Goal: Transaction & Acquisition: Purchase product/service

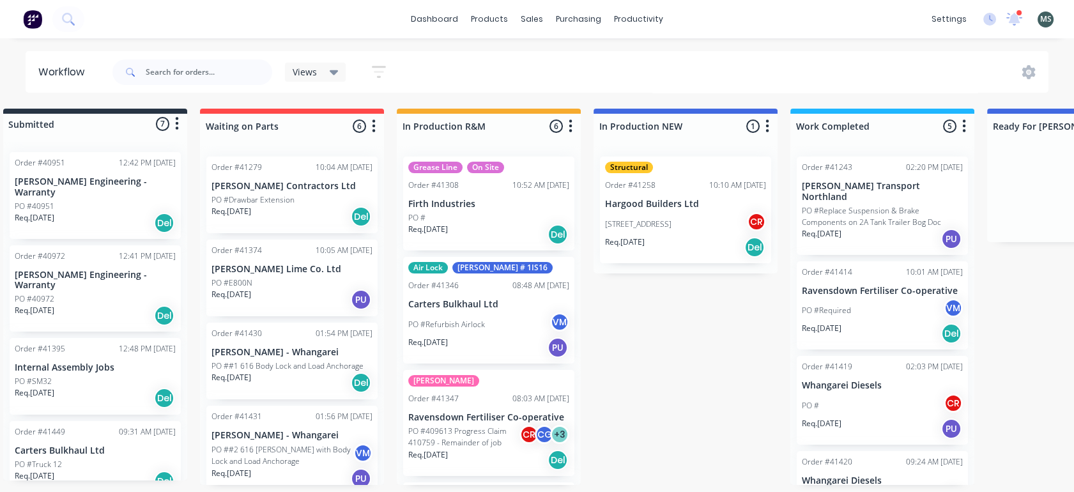
scroll to position [3, 20]
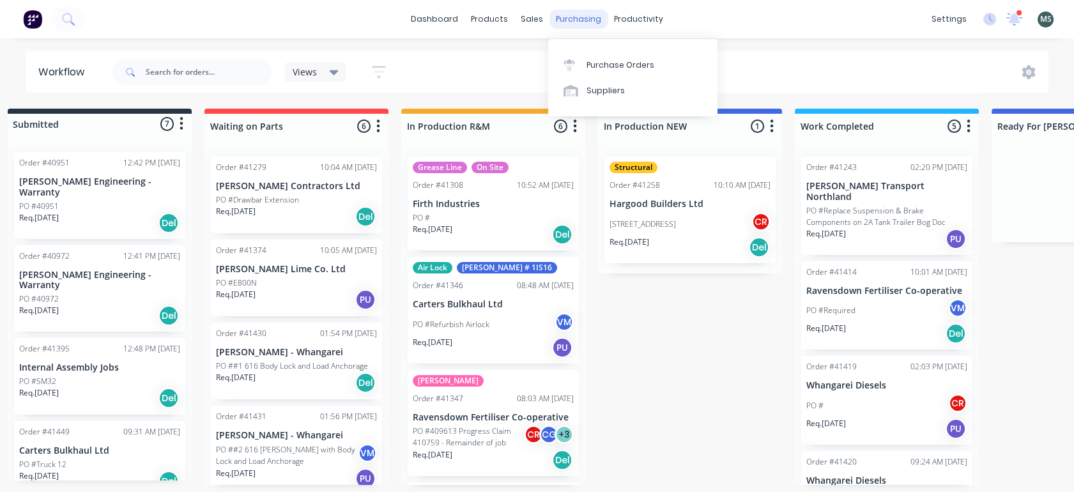
click at [579, 19] on div "purchasing" at bounding box center [578, 19] width 58 height 19
click at [606, 66] on div "Purchase Orders" at bounding box center [620, 64] width 68 height 11
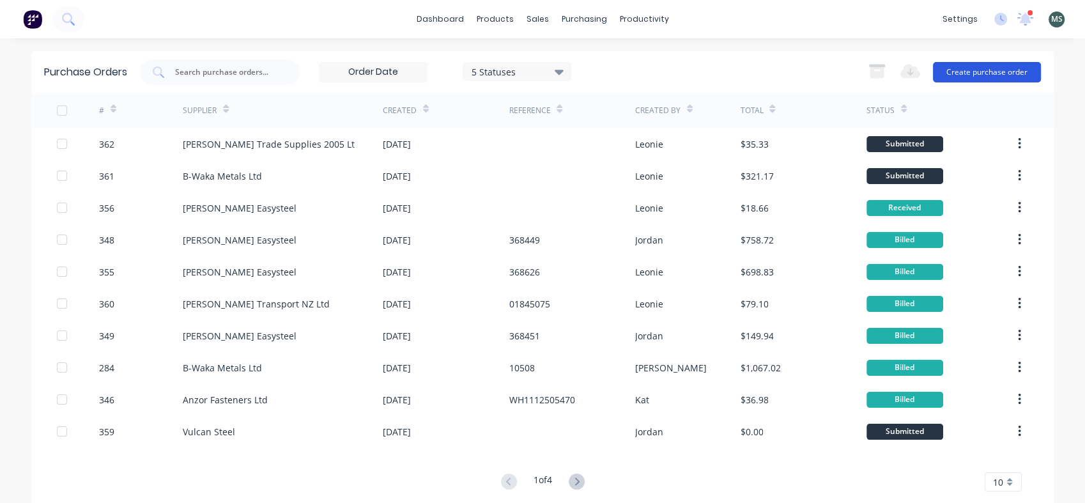
click at [965, 71] on button "Create purchase order" at bounding box center [987, 72] width 108 height 20
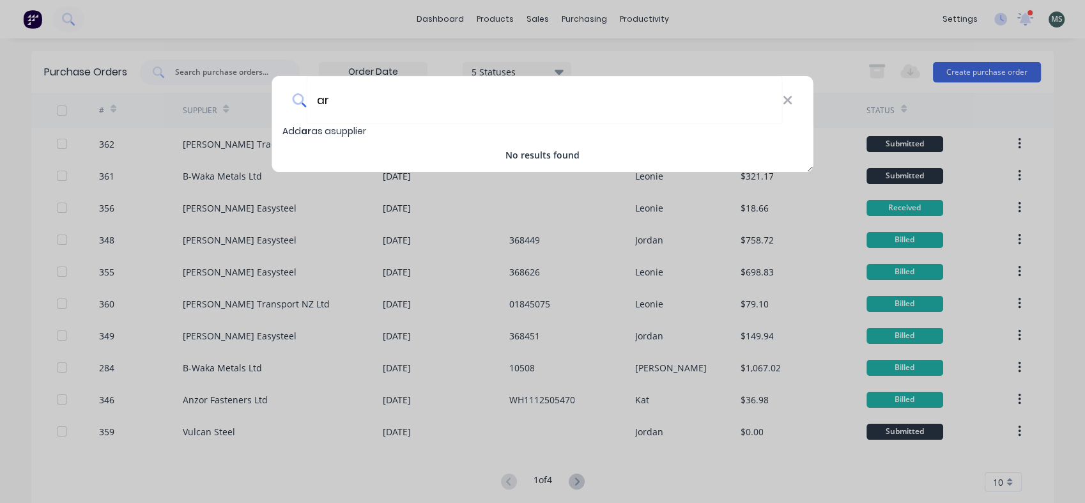
type input "a"
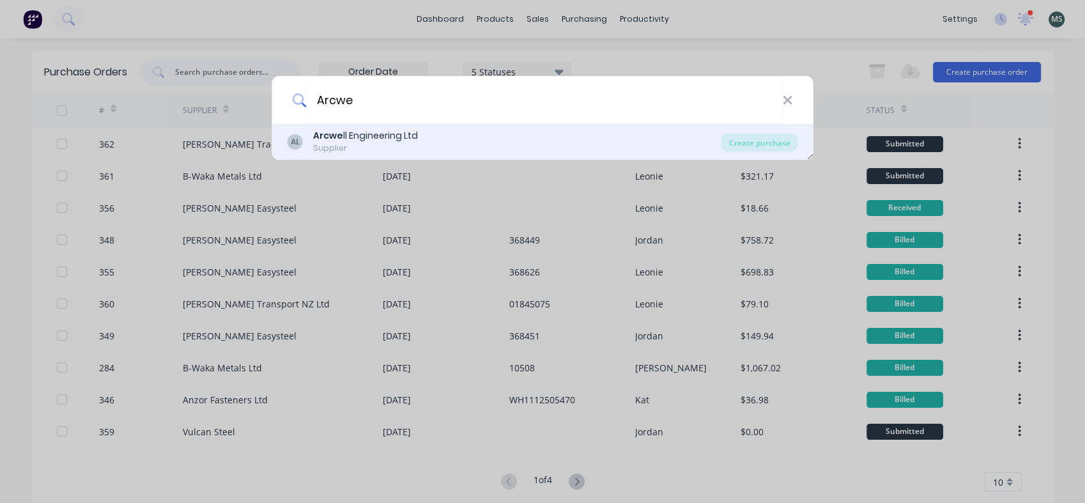
type input "Arcwe"
click at [346, 137] on div "Arcwe ll Engineering Ltd" at bounding box center [365, 135] width 105 height 13
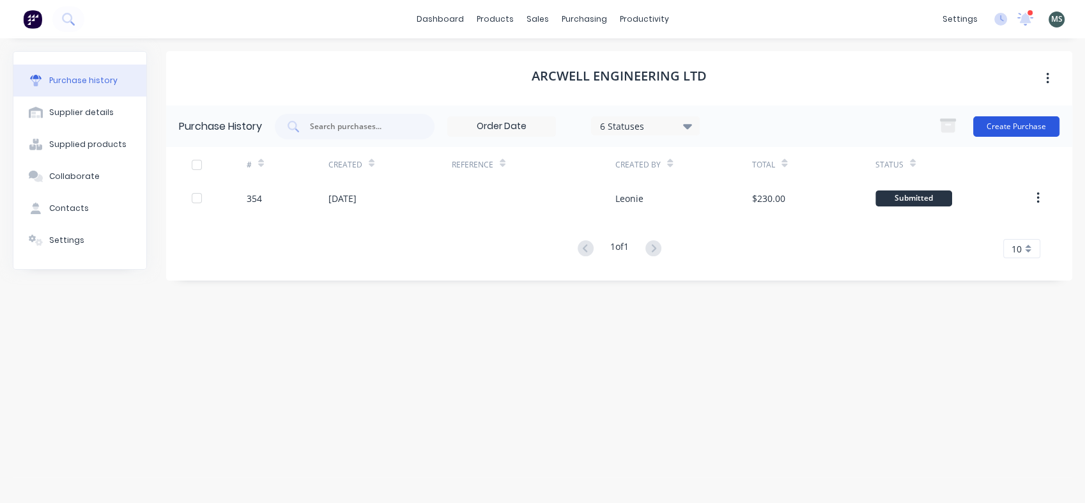
click at [1010, 129] on button "Create Purchase" at bounding box center [1016, 126] width 86 height 20
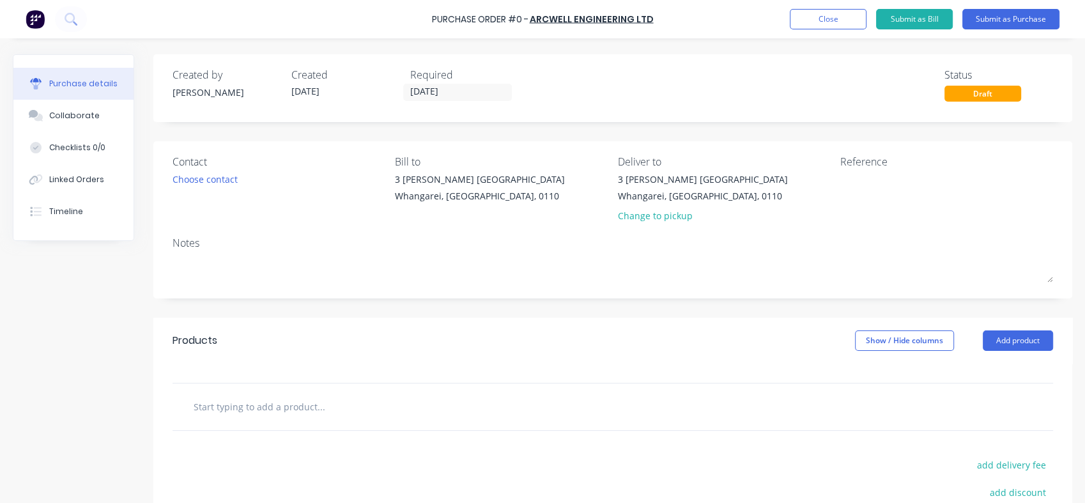
click at [261, 413] on input "text" at bounding box center [321, 407] width 256 height 26
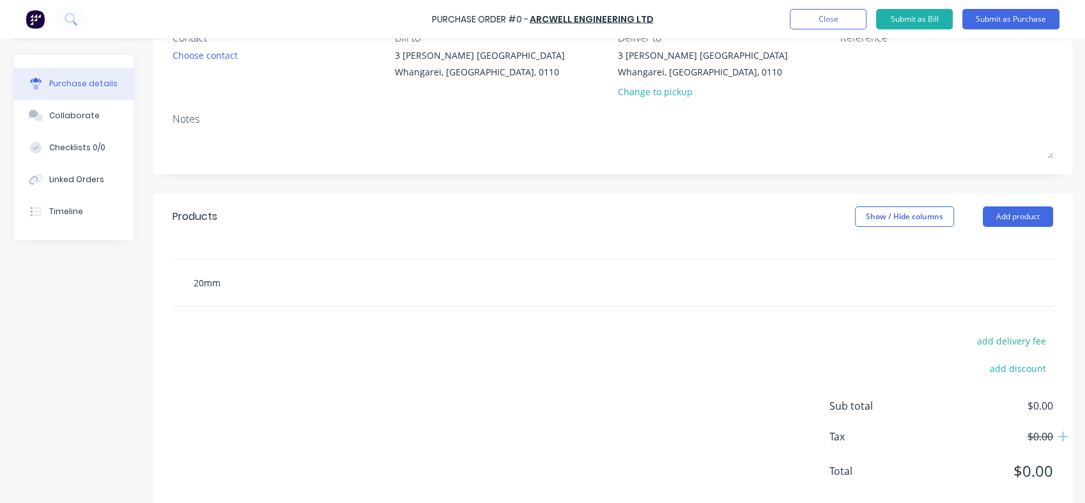
scroll to position [151, 0]
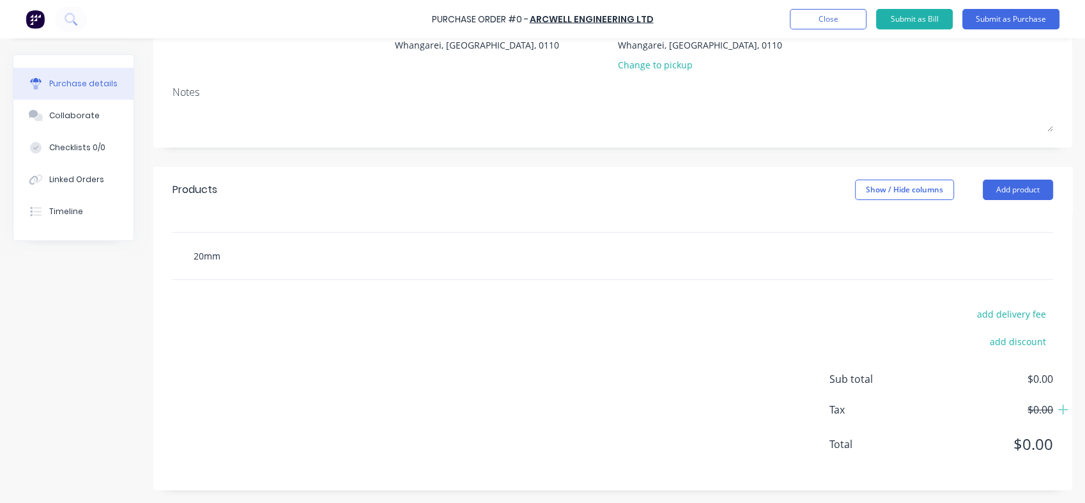
click at [222, 258] on input "20mm" at bounding box center [321, 256] width 256 height 26
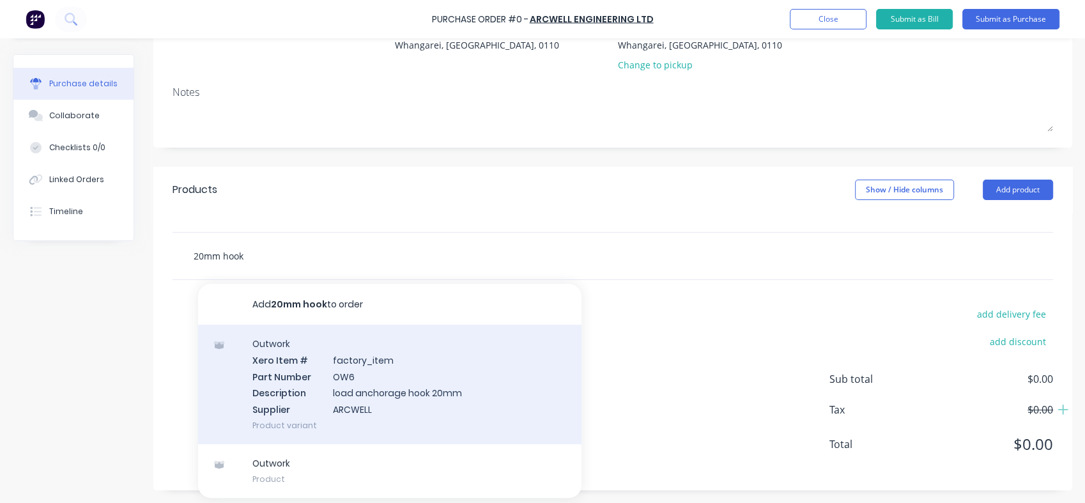
type input "20mm hook"
click at [346, 381] on div "Outwork Xero Item # factory_item Part Number OW6 Description load anchorage hoo…" at bounding box center [389, 384] width 383 height 119
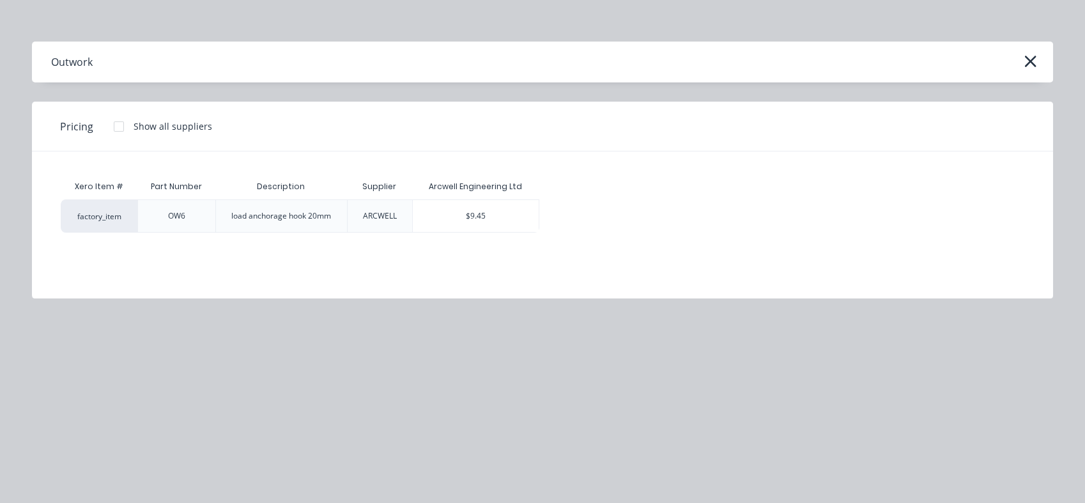
click at [371, 212] on div "ARCWELL" at bounding box center [380, 215] width 34 height 11
click at [470, 220] on div "$9.45" at bounding box center [476, 216] width 126 height 32
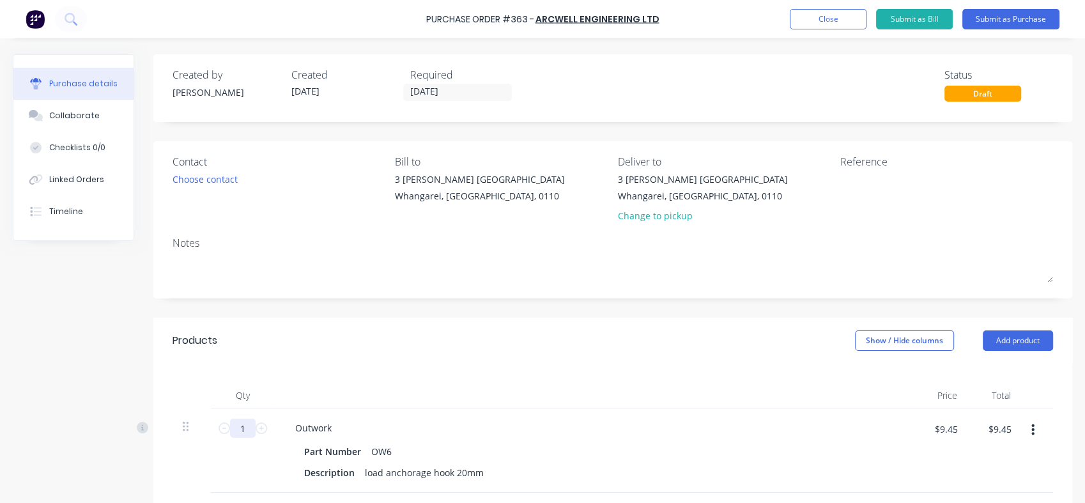
click at [246, 426] on input "1" at bounding box center [243, 427] width 26 height 19
type input "16"
type input "$151.20"
type input "16"
click at [558, 457] on div "Part Number OW6" at bounding box center [591, 451] width 585 height 19
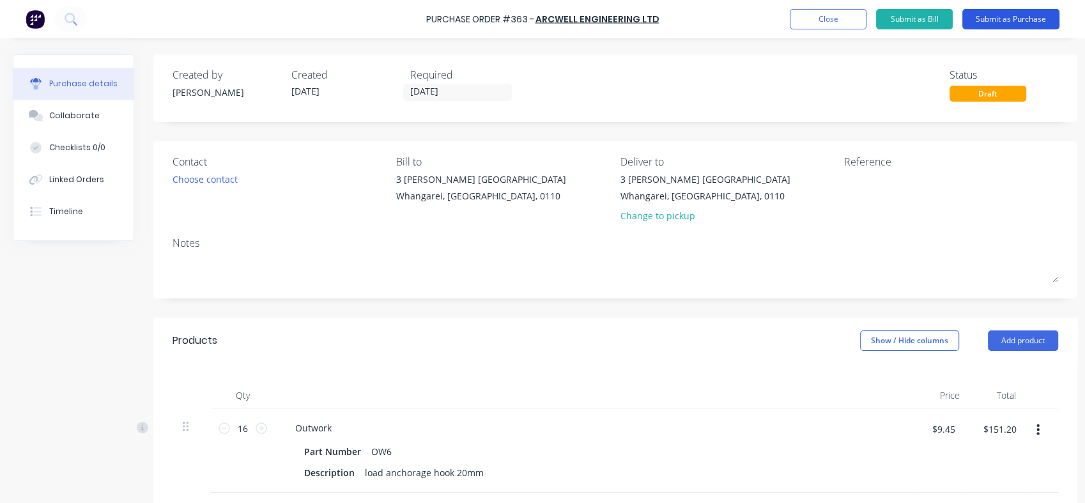
click at [1006, 17] on button "Submit as Purchase" at bounding box center [1010, 19] width 97 height 20
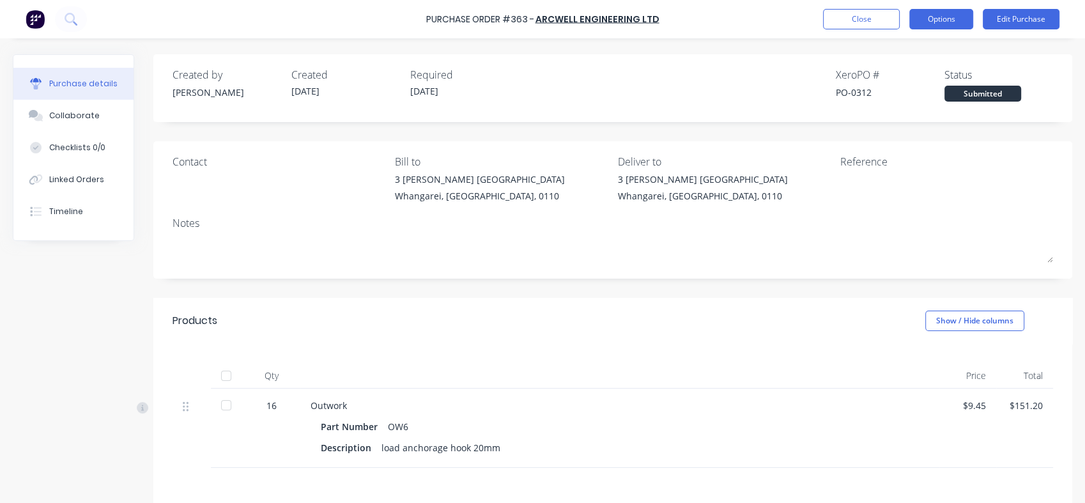
click at [959, 15] on button "Options" at bounding box center [941, 19] width 64 height 20
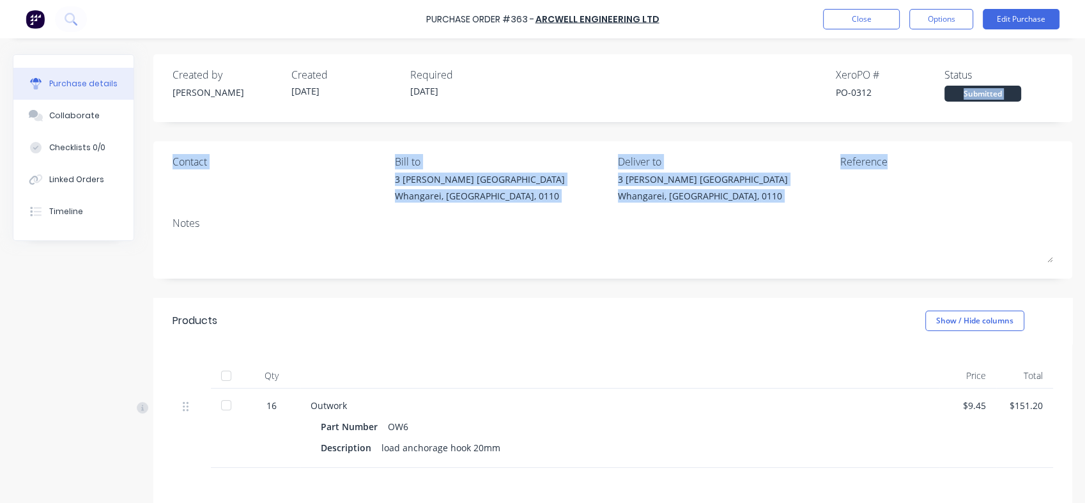
drag, startPoint x: 1070, startPoint y: 93, endPoint x: 1073, endPoint y: 165, distance: 72.3
click at [1073, 165] on div "Purchase details Collaborate Checklists 0/0 Linked Orders Timeline Created by […" at bounding box center [542, 232] width 1085 height 439
click at [949, 11] on button "Options" at bounding box center [941, 19] width 64 height 20
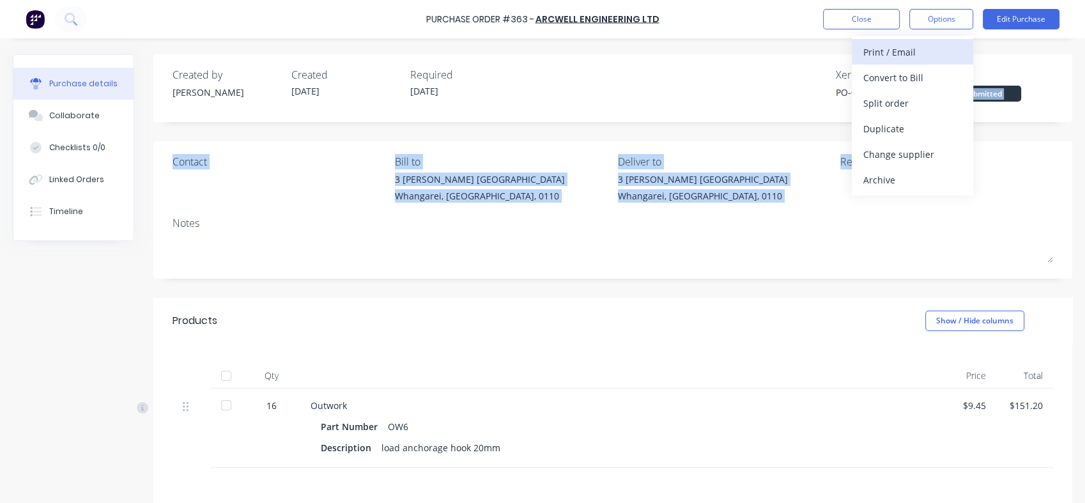
click at [897, 45] on div "Print / Email" at bounding box center [912, 52] width 98 height 19
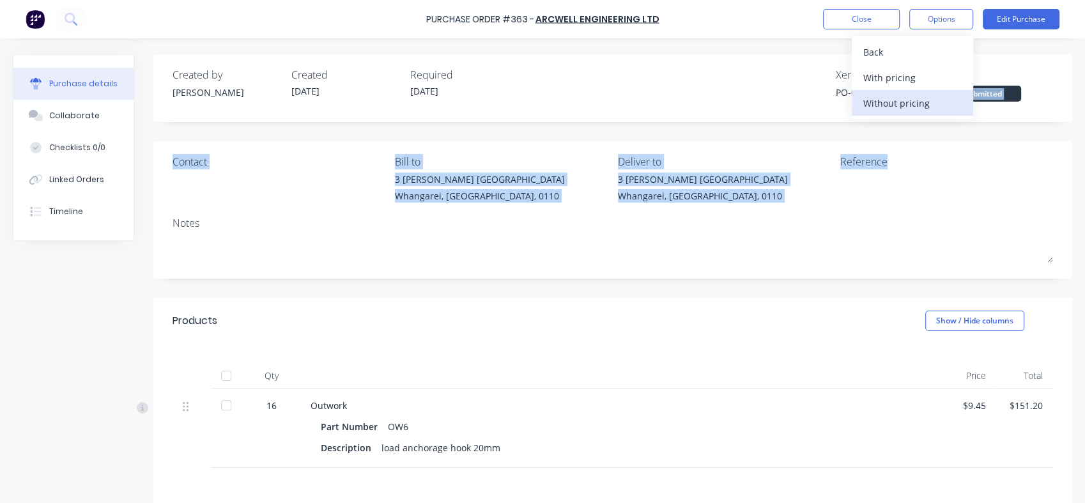
click at [879, 111] on div "Without pricing" at bounding box center [912, 103] width 98 height 19
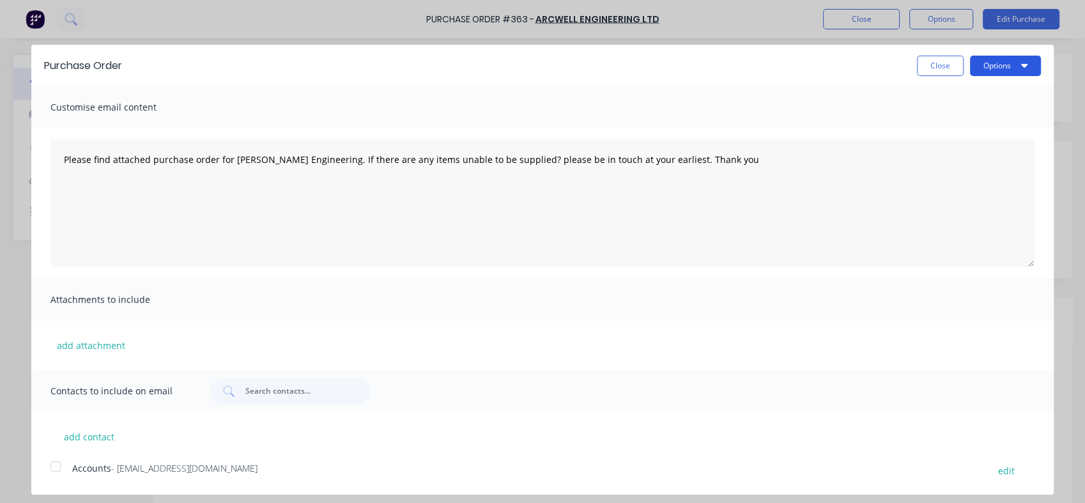
click at [1027, 63] on button "Options" at bounding box center [1005, 66] width 71 height 20
drag, startPoint x: 1083, startPoint y: 211, endPoint x: 1087, endPoint y: 284, distance: 72.9
click at [1084, 284] on html "Purchase Order #363 - Arcwell Engineering Ltd Close Options Edit Purchase Purch…" at bounding box center [542, 251] width 1085 height 503
click at [54, 465] on div at bounding box center [56, 467] width 26 height 26
click at [1027, 66] on button "Options" at bounding box center [1005, 66] width 71 height 20
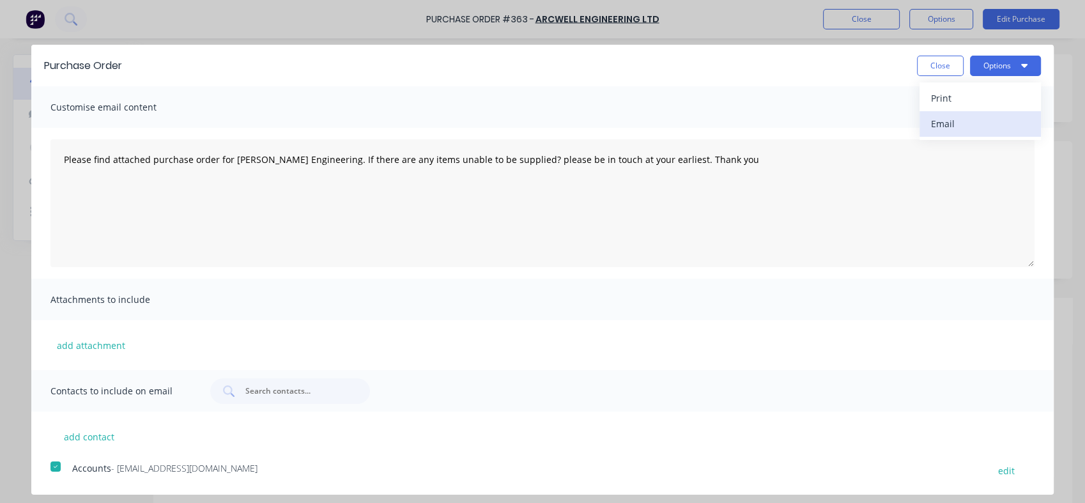
click at [944, 123] on div "Email" at bounding box center [980, 123] width 98 height 19
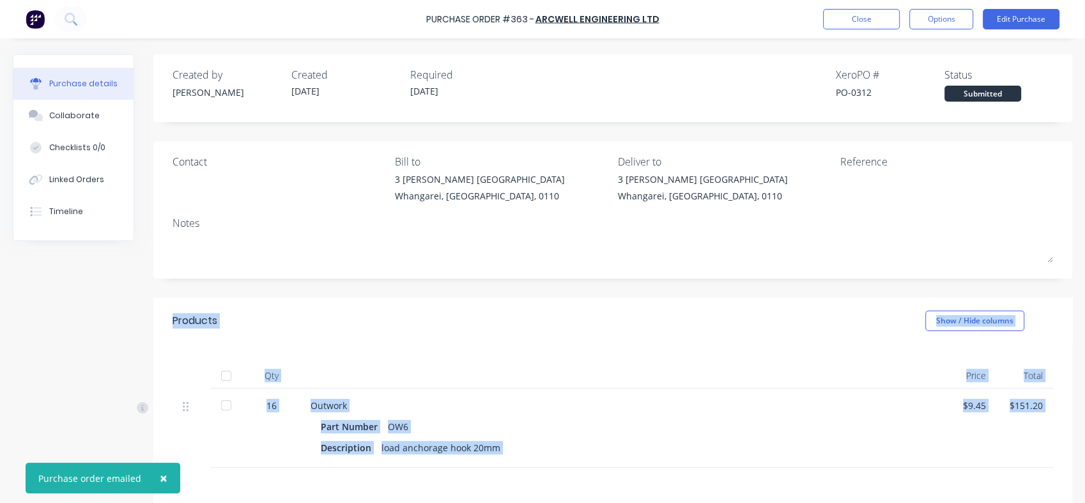
click at [613, 320] on div "Products Show / Hide columns" at bounding box center [612, 321] width 919 height 46
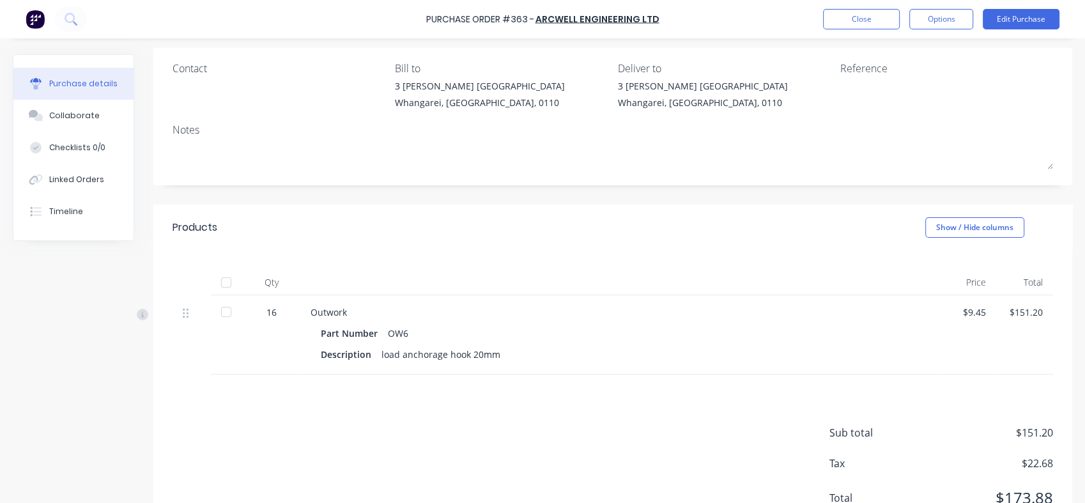
scroll to position [80, 0]
